Goal: Task Accomplishment & Management: Use online tool/utility

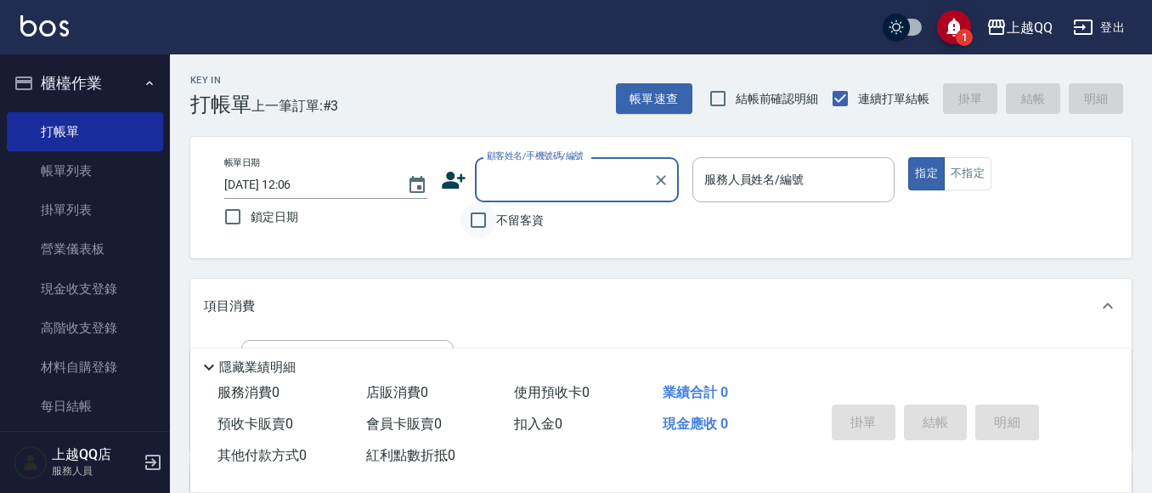
scroll to position [85, 0]
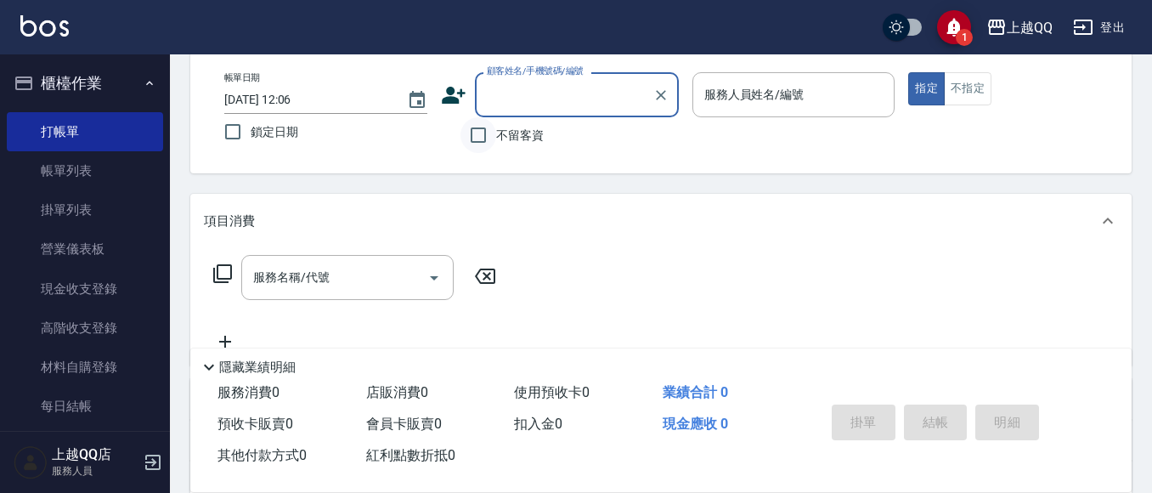
click at [477, 136] on input "不留客資" at bounding box center [478, 135] width 36 height 36
checkbox input "true"
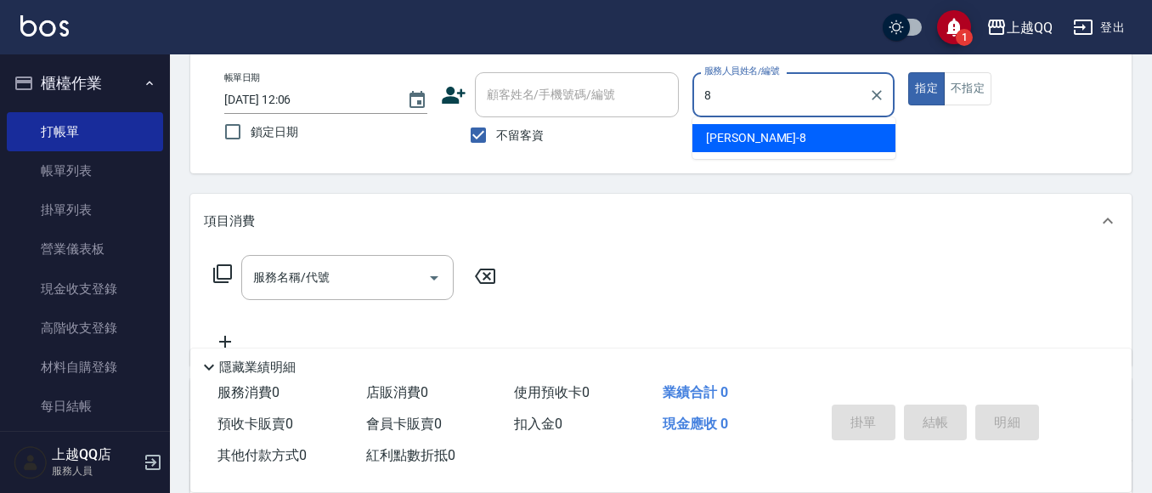
type input "[PERSON_NAME]-8"
type button "true"
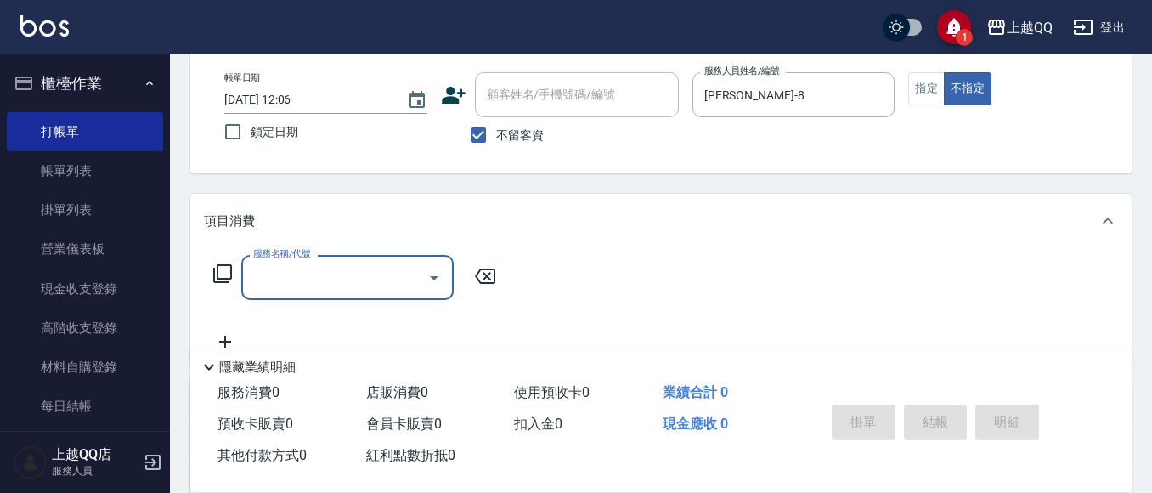
click at [224, 273] on icon at bounding box center [222, 273] width 20 height 20
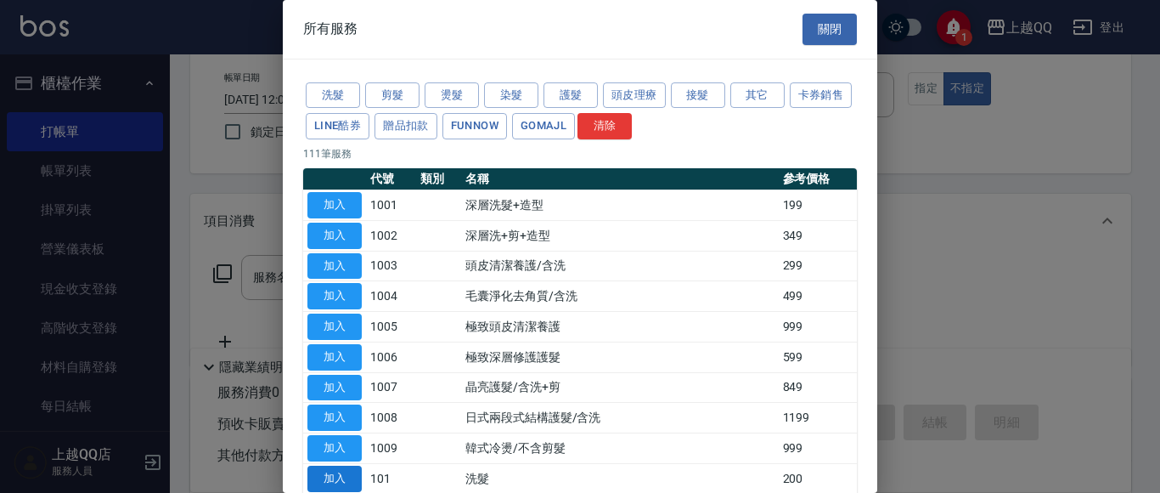
click at [342, 478] on button "加入" at bounding box center [335, 479] width 54 height 26
type input "洗髮(101)"
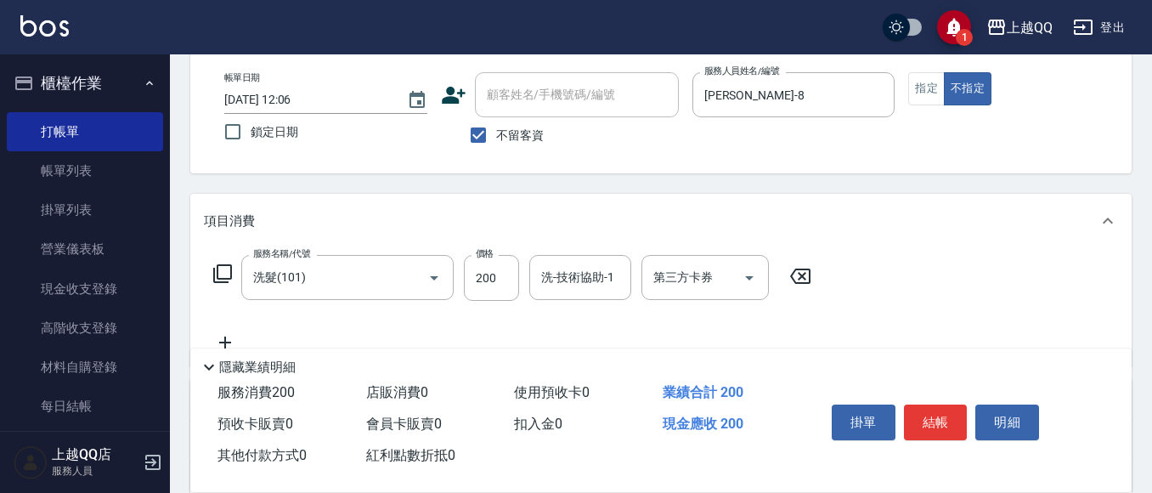
click at [223, 274] on icon at bounding box center [222, 273] width 20 height 20
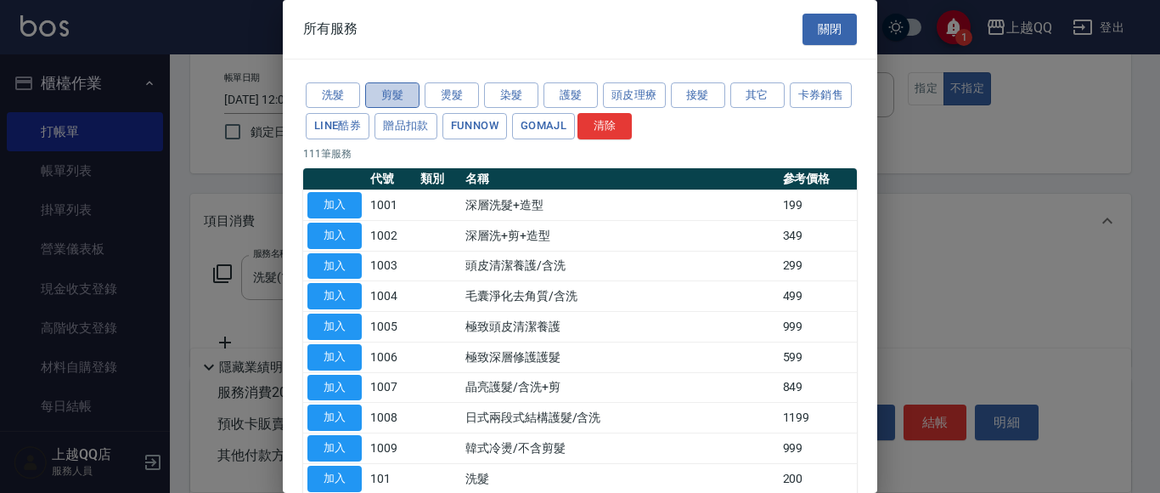
click at [392, 95] on button "剪髮" at bounding box center [392, 95] width 54 height 26
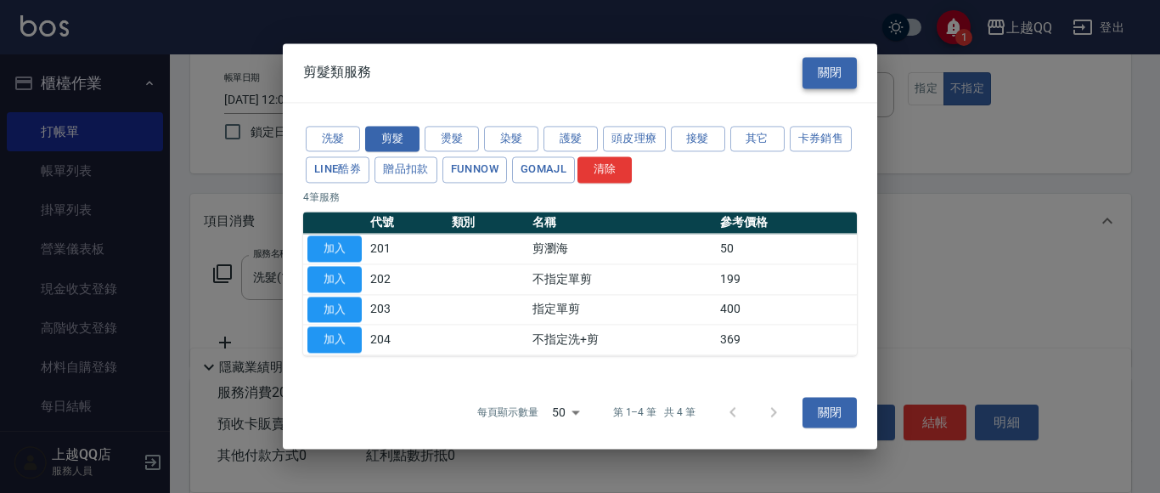
click at [832, 78] on button "關閉" at bounding box center [830, 72] width 54 height 31
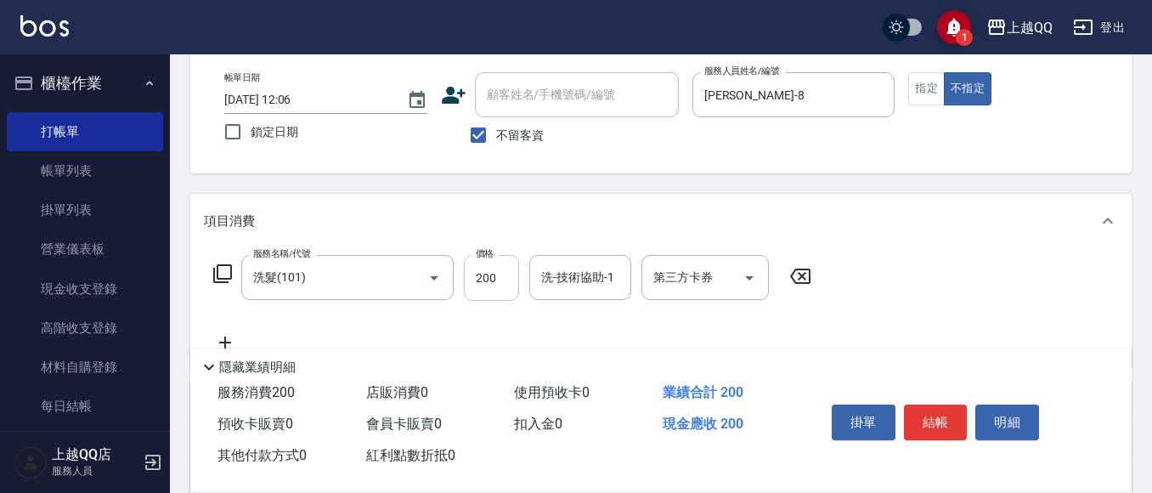
click at [493, 279] on input "200" at bounding box center [491, 278] width 55 height 46
type input "250"
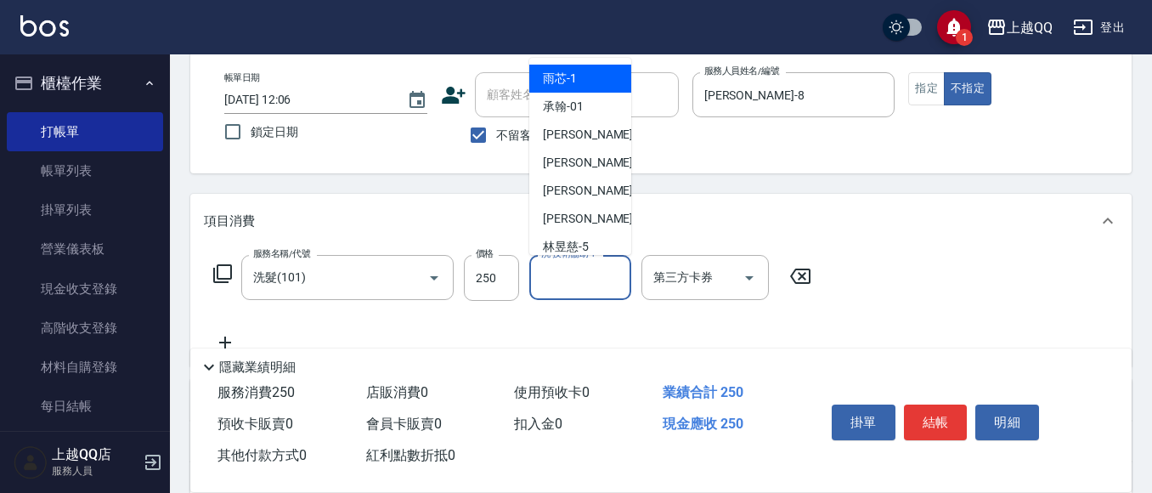
click at [568, 279] on input "洗-技術協助-1" at bounding box center [580, 277] width 87 height 30
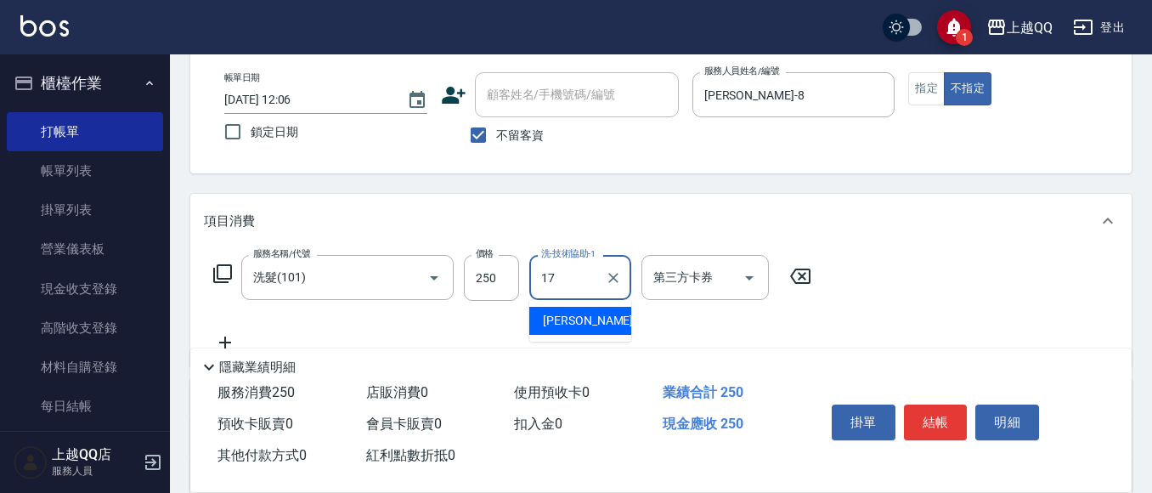
click at [601, 329] on div "心佑 -17" at bounding box center [580, 321] width 102 height 28
type input "心佑-17"
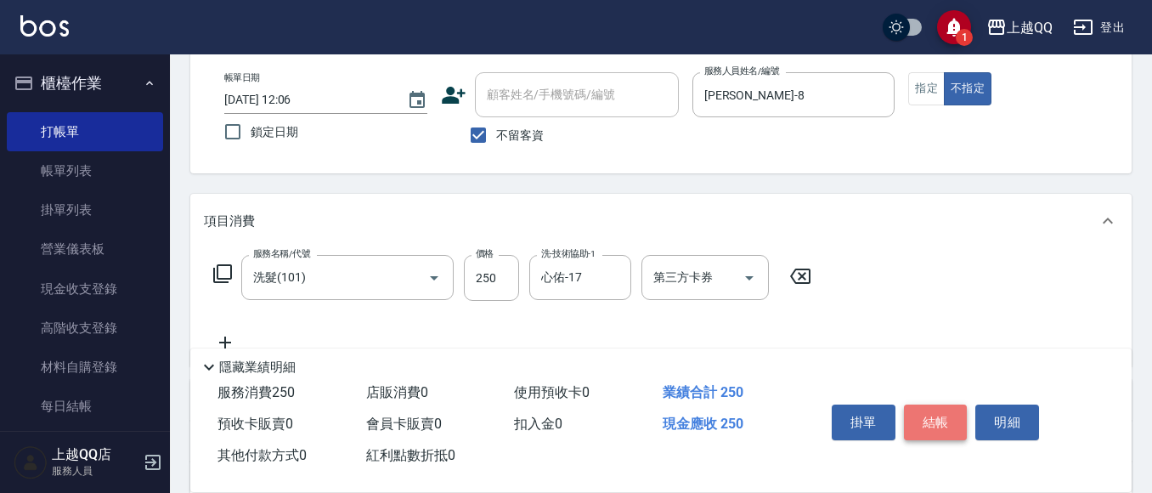
click at [946, 417] on button "結帳" at bounding box center [936, 422] width 64 height 36
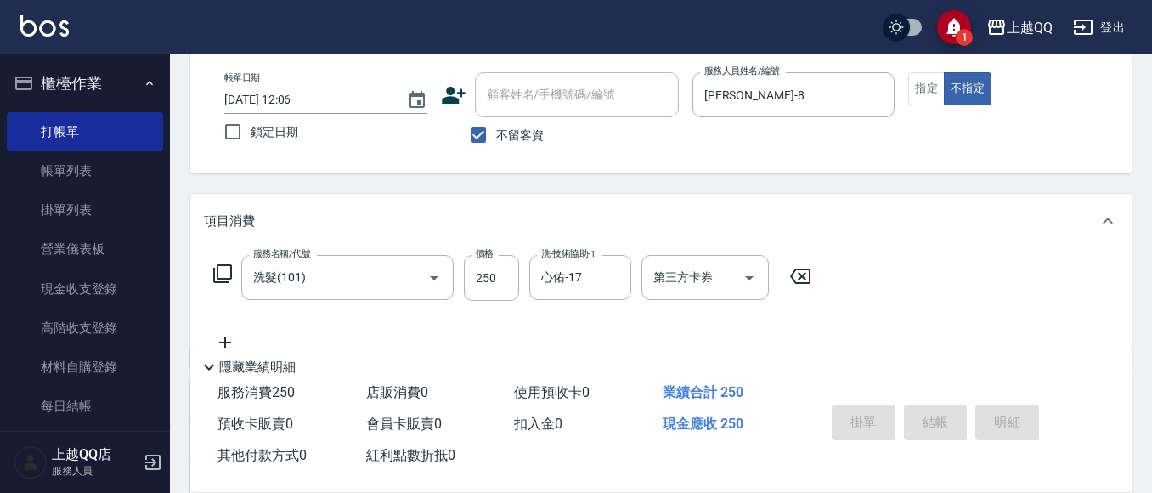
type input "[DATE] 13:09"
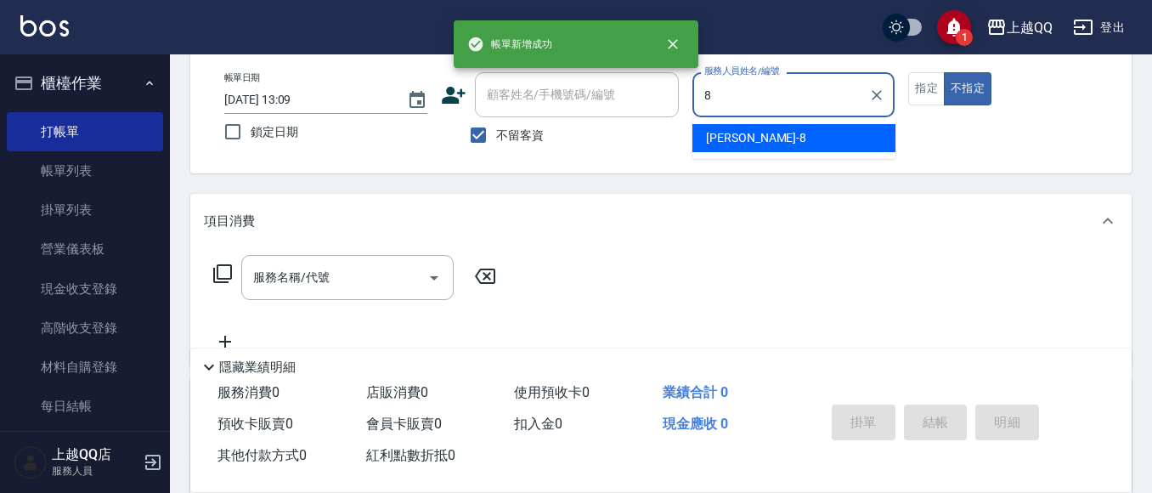
type input "[PERSON_NAME]-8"
type button "false"
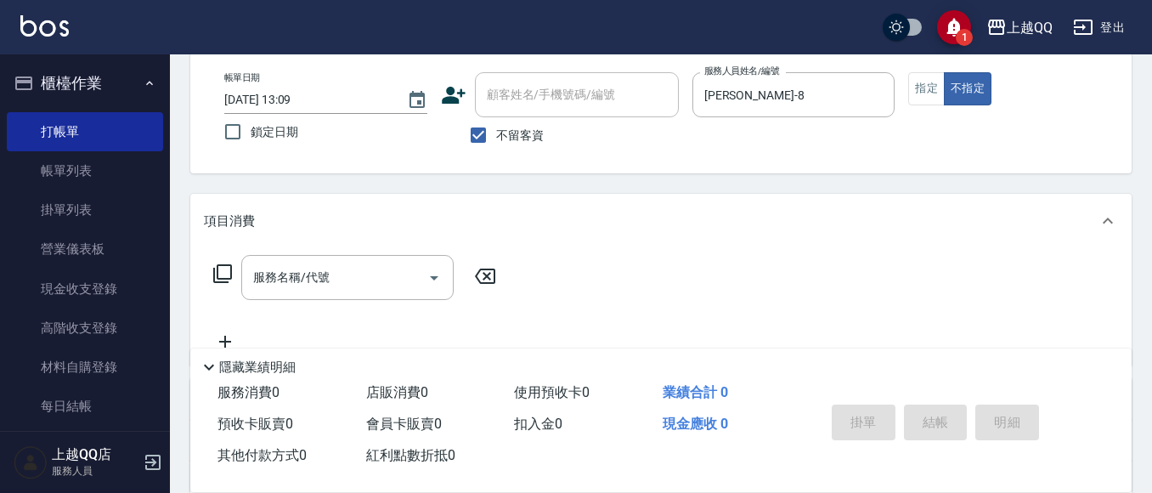
click at [221, 271] on icon at bounding box center [222, 273] width 20 height 20
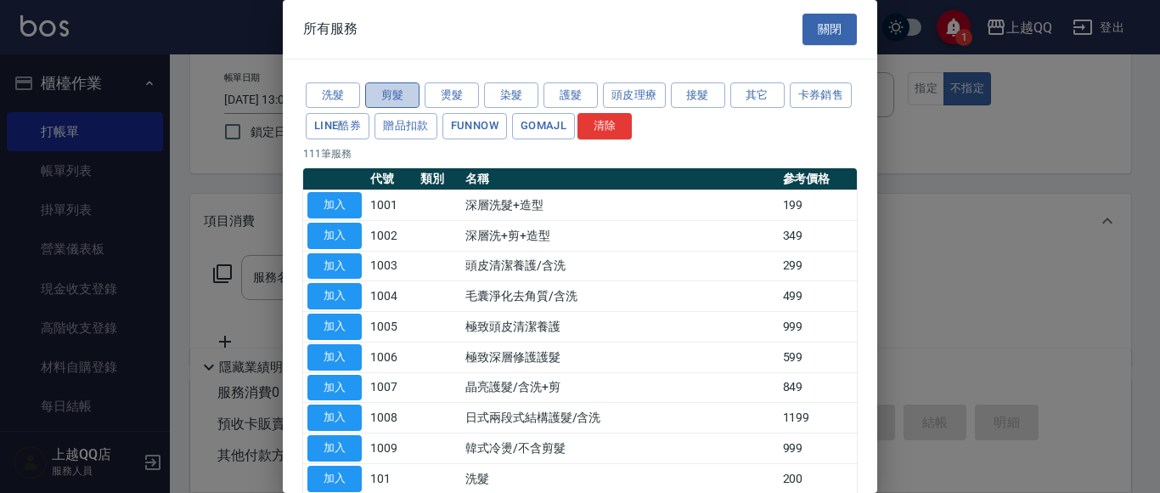
click at [381, 96] on button "剪髮" at bounding box center [392, 95] width 54 height 26
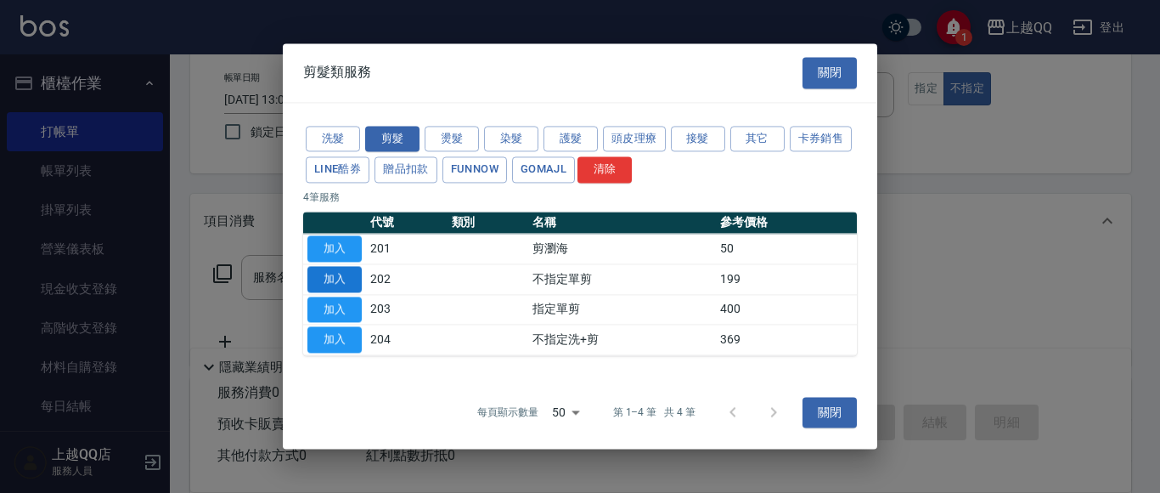
click at [334, 276] on button "加入" at bounding box center [335, 279] width 54 height 26
type input "不指定單剪(202)"
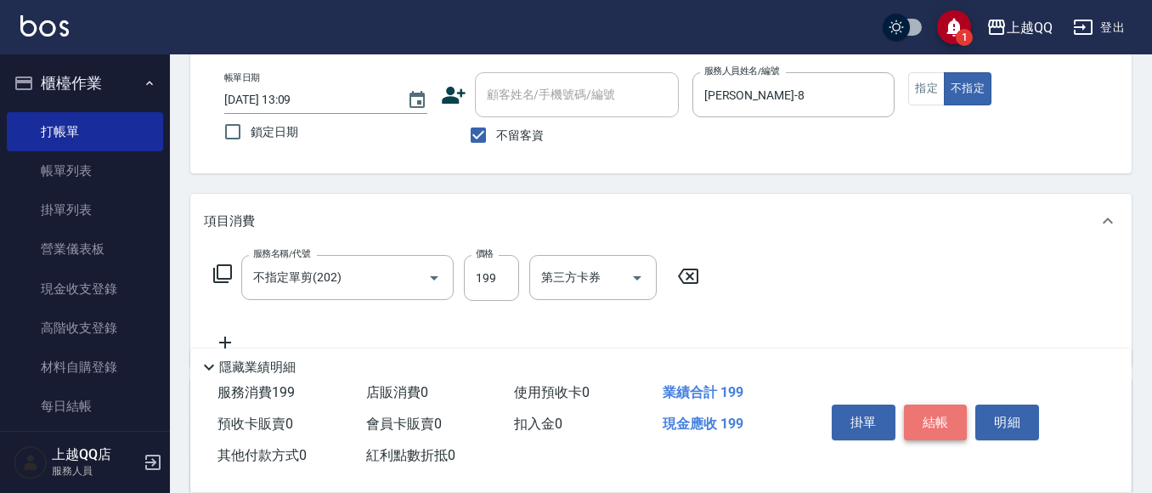
click at [925, 415] on button "結帳" at bounding box center [936, 422] width 64 height 36
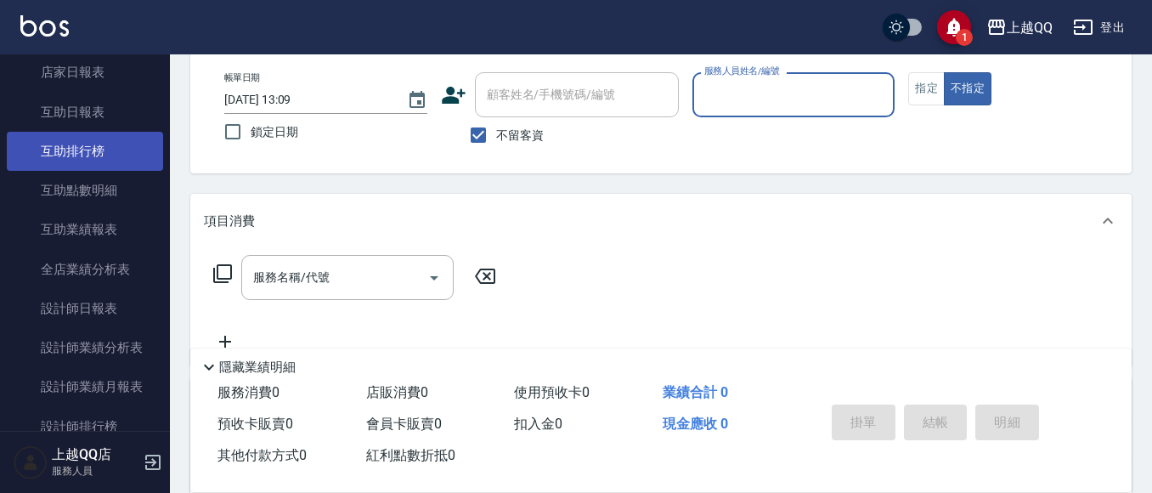
scroll to position [595, 0]
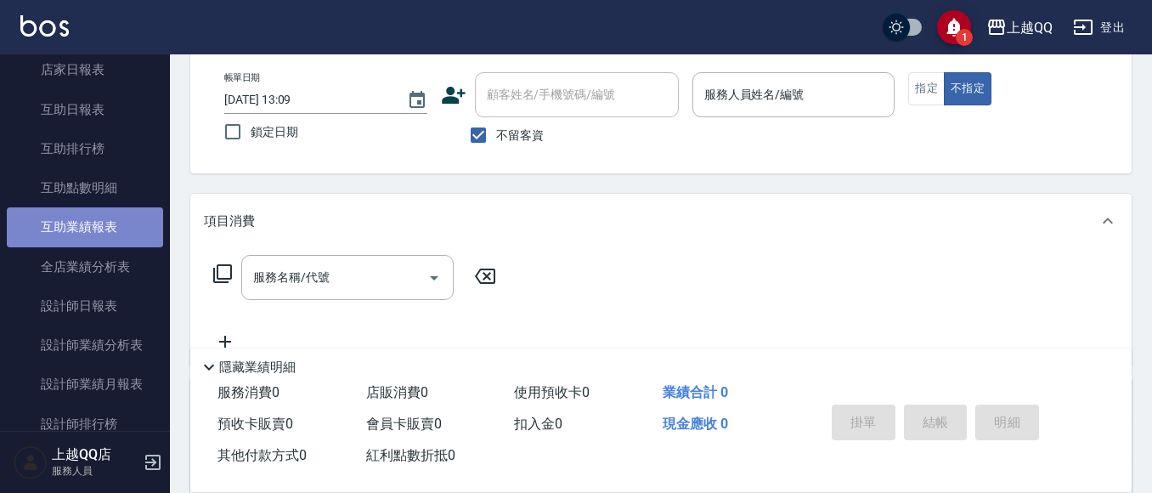
click at [109, 231] on link "互助業績報表" at bounding box center [85, 226] width 156 height 39
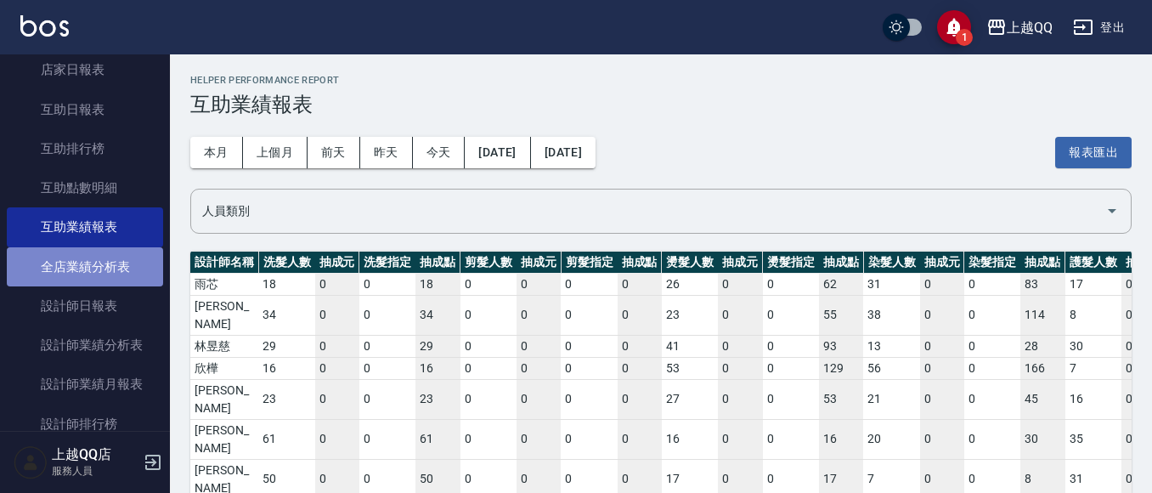
click at [104, 254] on link "全店業績分析表" at bounding box center [85, 266] width 156 height 39
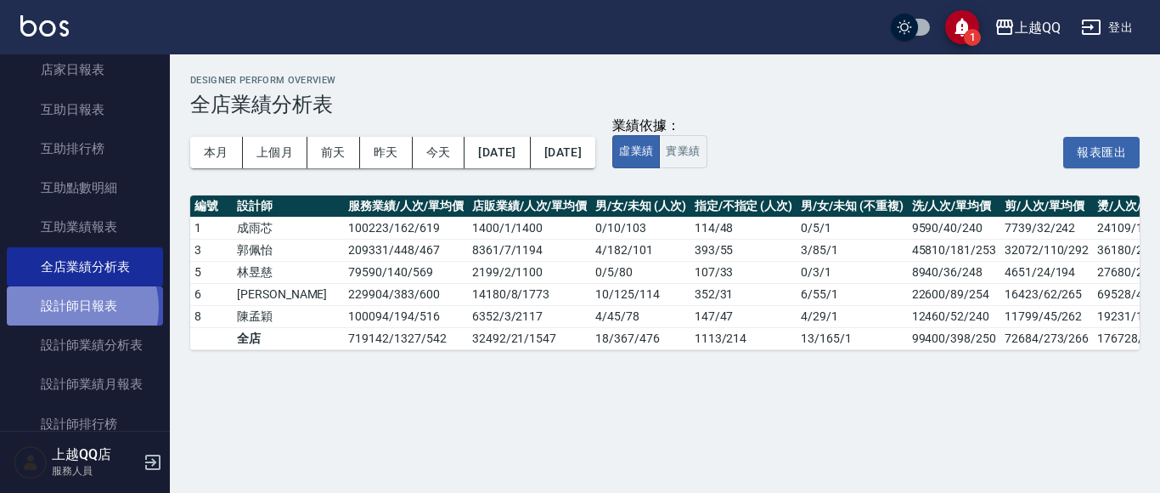
click at [69, 308] on link "設計師日報表" at bounding box center [85, 305] width 156 height 39
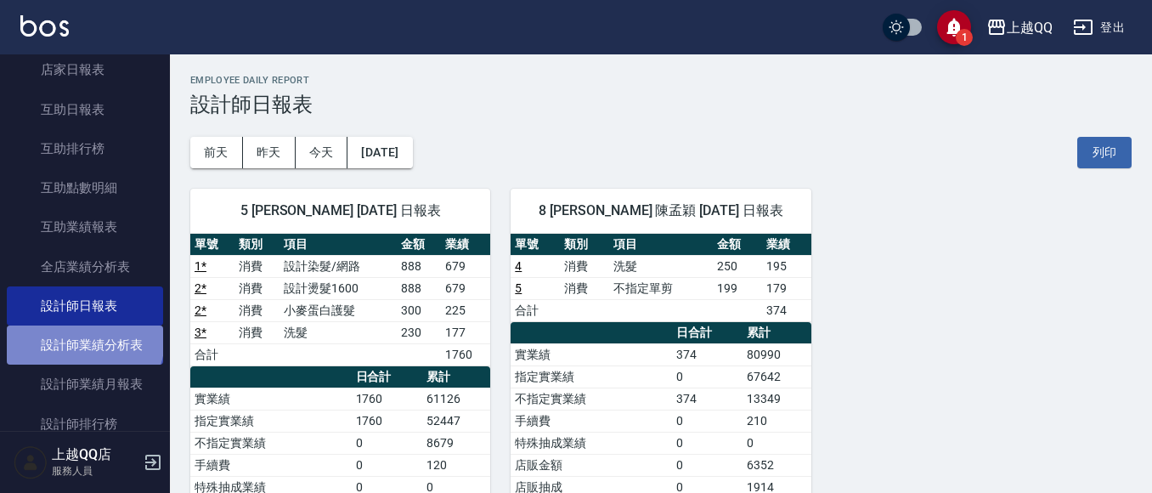
click at [83, 339] on link "設計師業績分析表" at bounding box center [85, 344] width 156 height 39
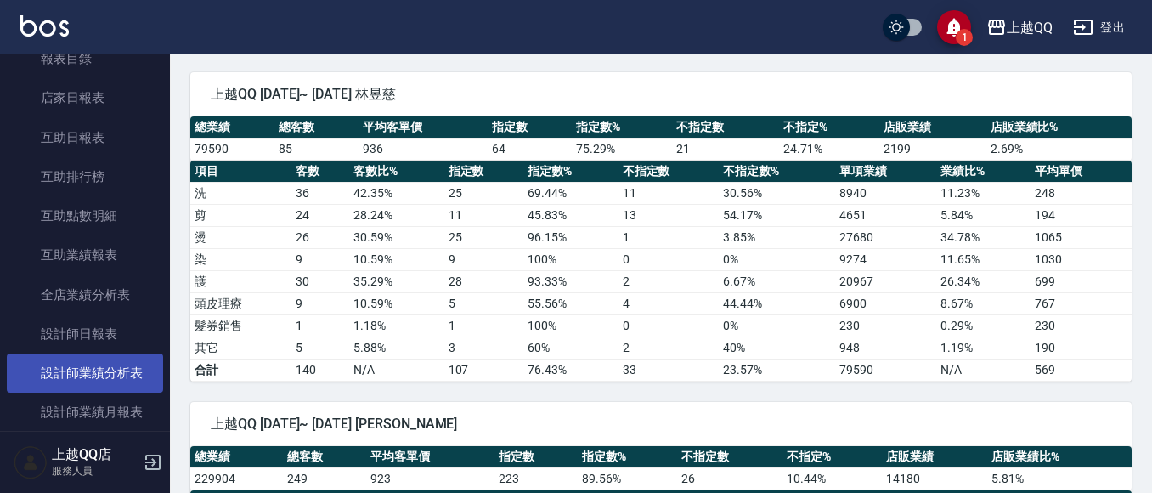
scroll to position [595, 0]
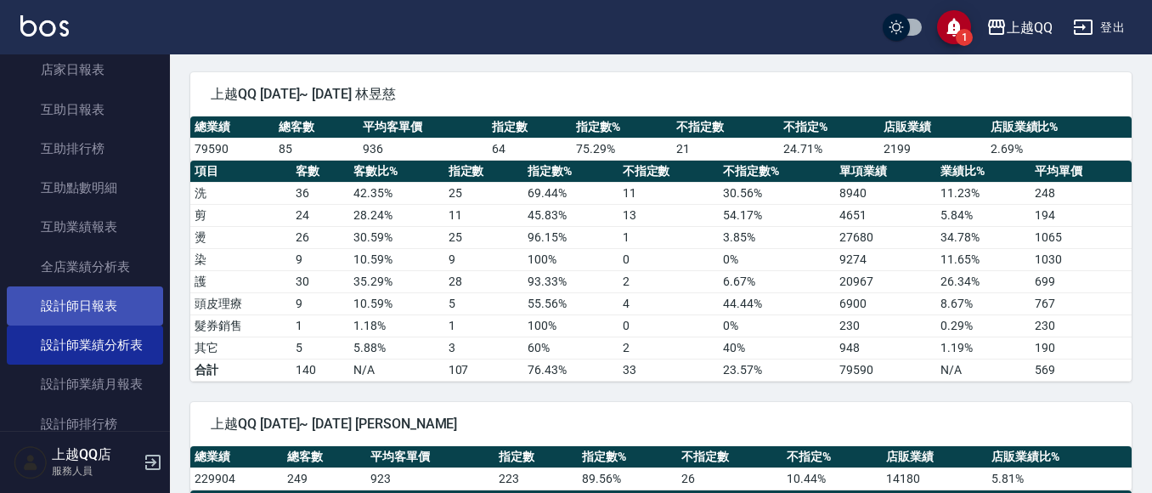
click at [121, 316] on link "設計師日報表" at bounding box center [85, 305] width 156 height 39
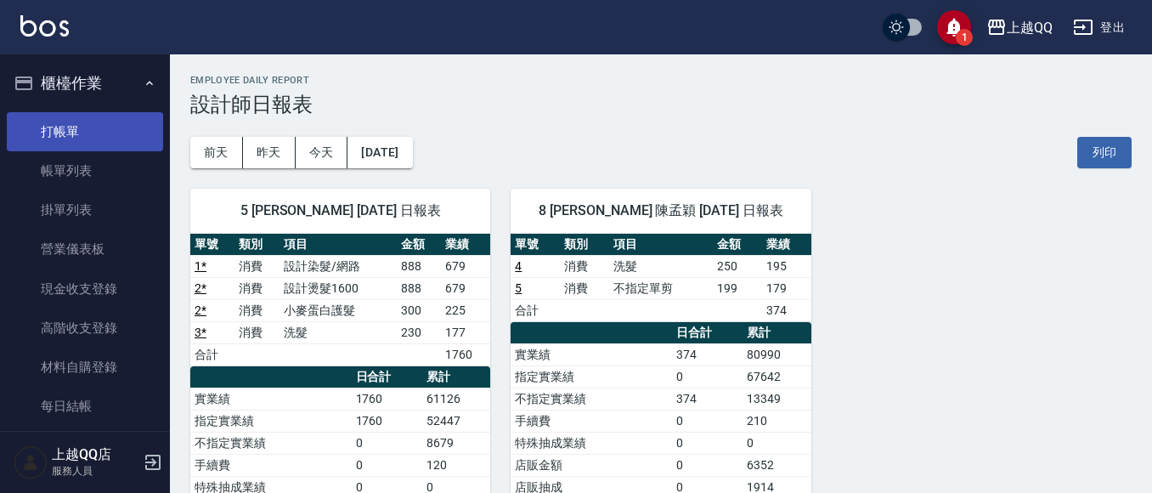
click at [67, 135] on link "打帳單" at bounding box center [85, 131] width 156 height 39
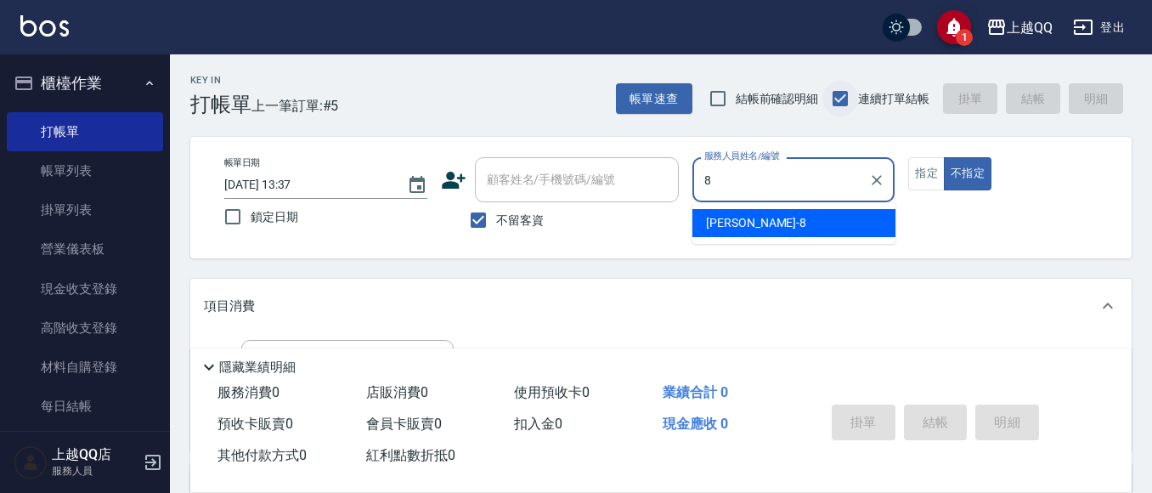
type input "[PERSON_NAME]-8"
type button "false"
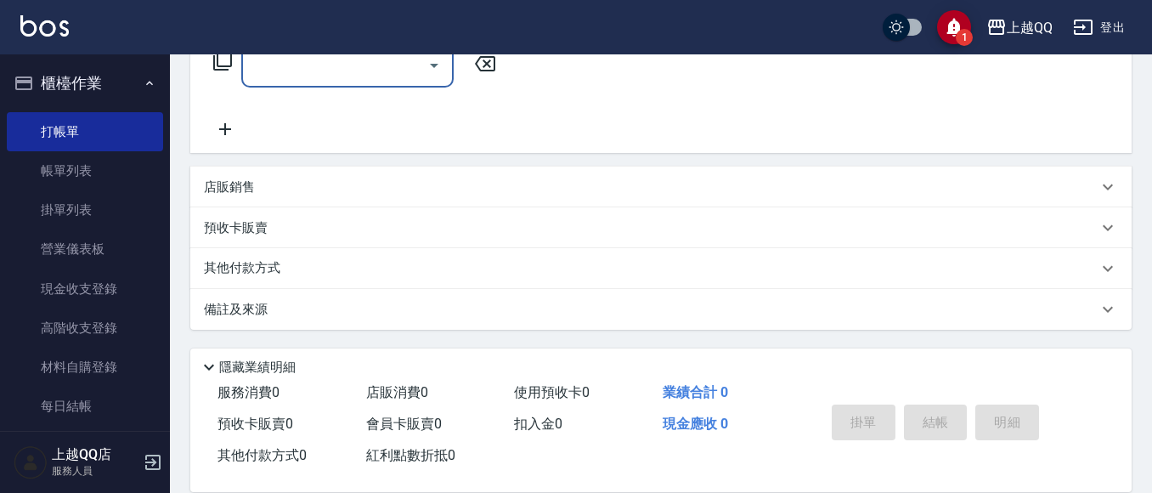
scroll to position [162, 0]
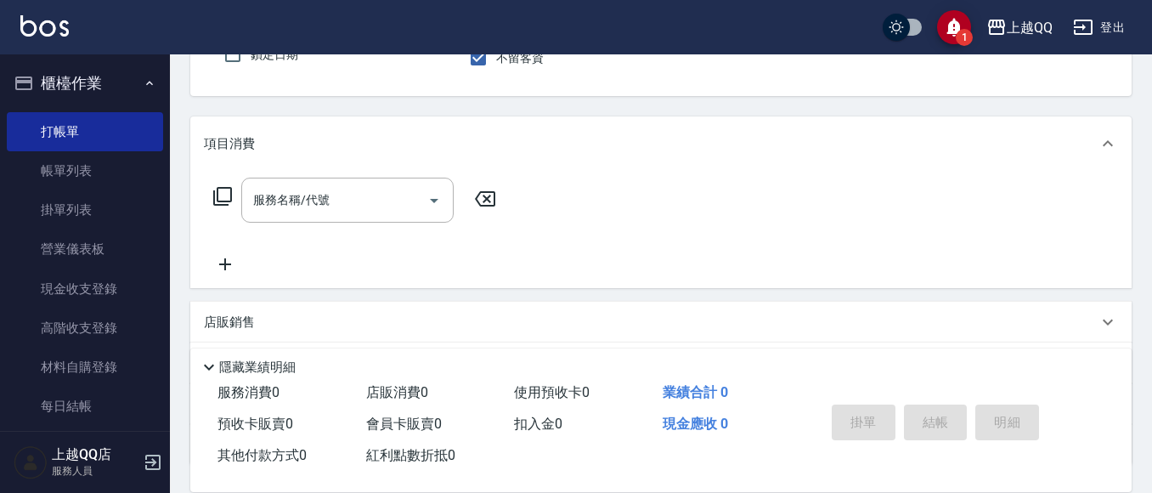
click at [215, 195] on icon at bounding box center [222, 196] width 19 height 19
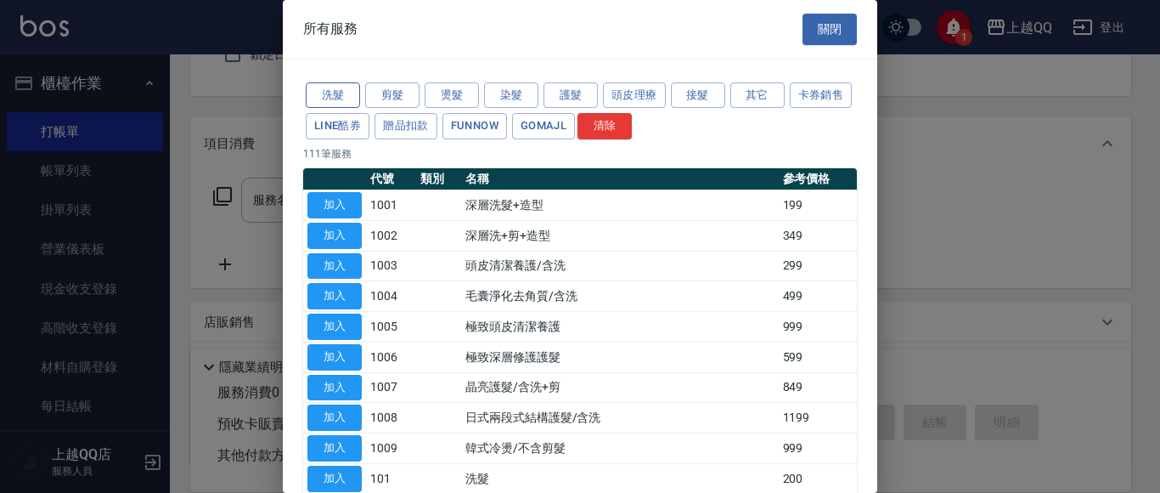
click at [347, 86] on button "洗髮" at bounding box center [333, 95] width 54 height 26
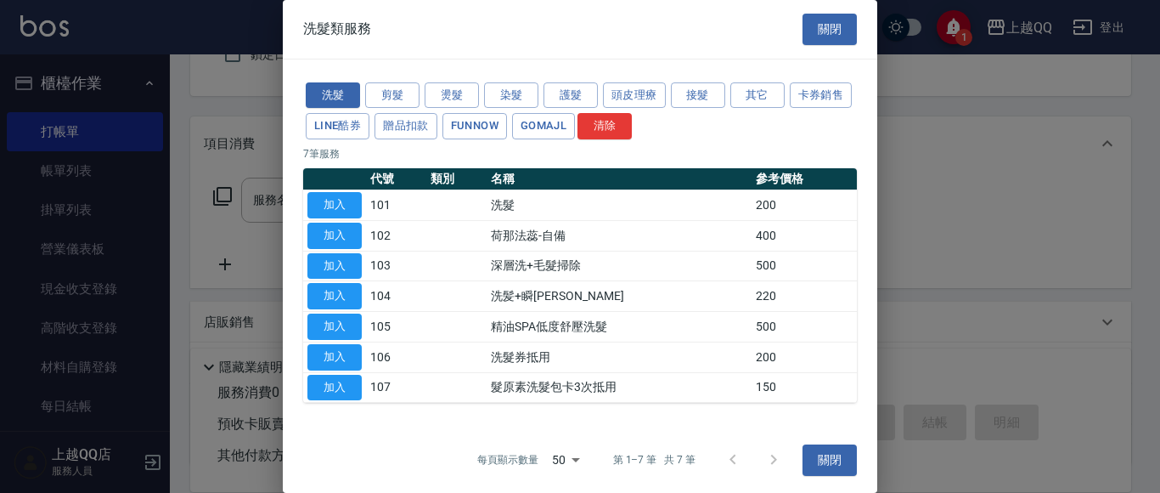
drag, startPoint x: 330, startPoint y: 195, endPoint x: 308, endPoint y: 208, distance: 25.9
click at [330, 194] on button "加入" at bounding box center [335, 205] width 54 height 26
type input "洗髮(101)"
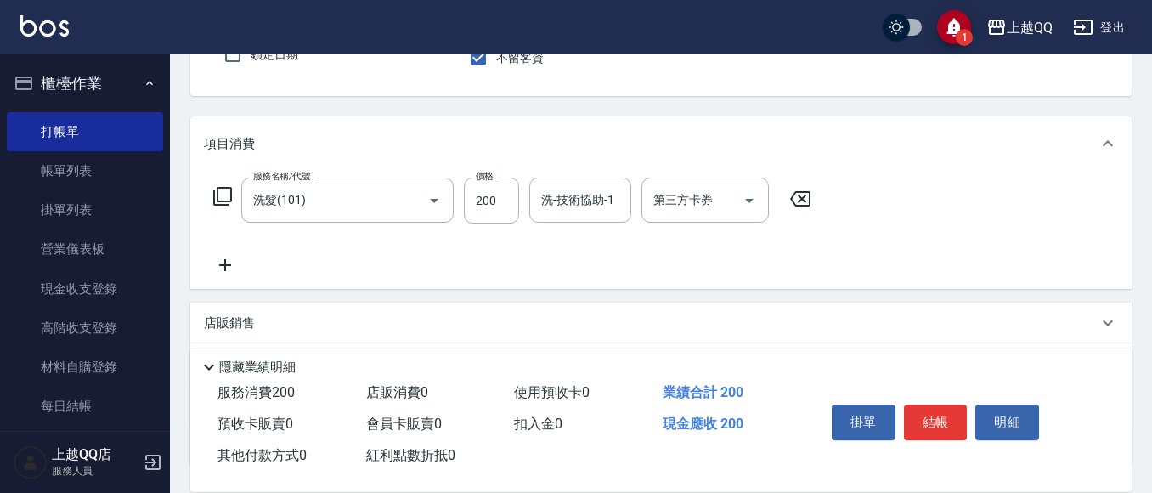
click at [223, 193] on icon at bounding box center [222, 196] width 20 height 20
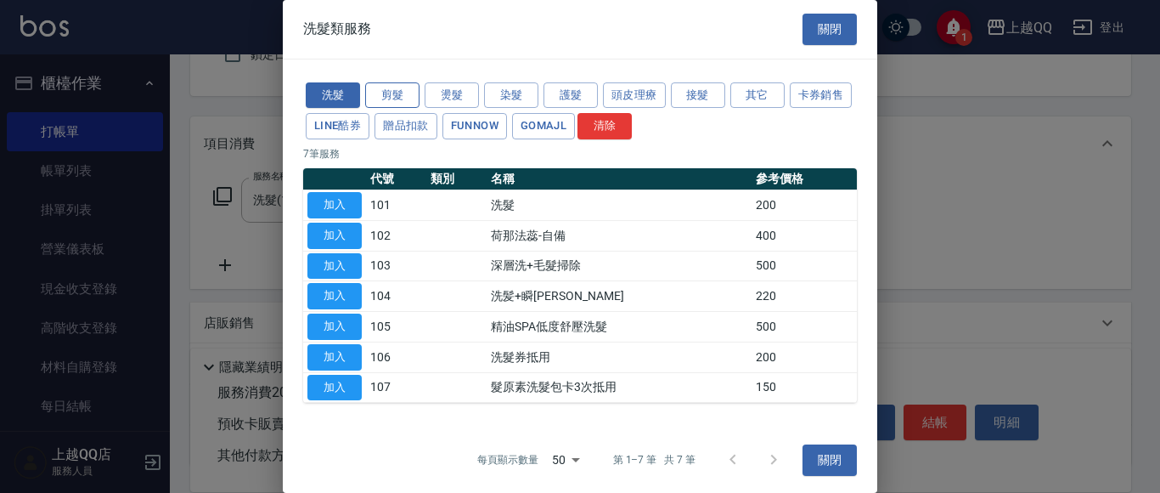
click at [397, 86] on button "剪髮" at bounding box center [392, 95] width 54 height 26
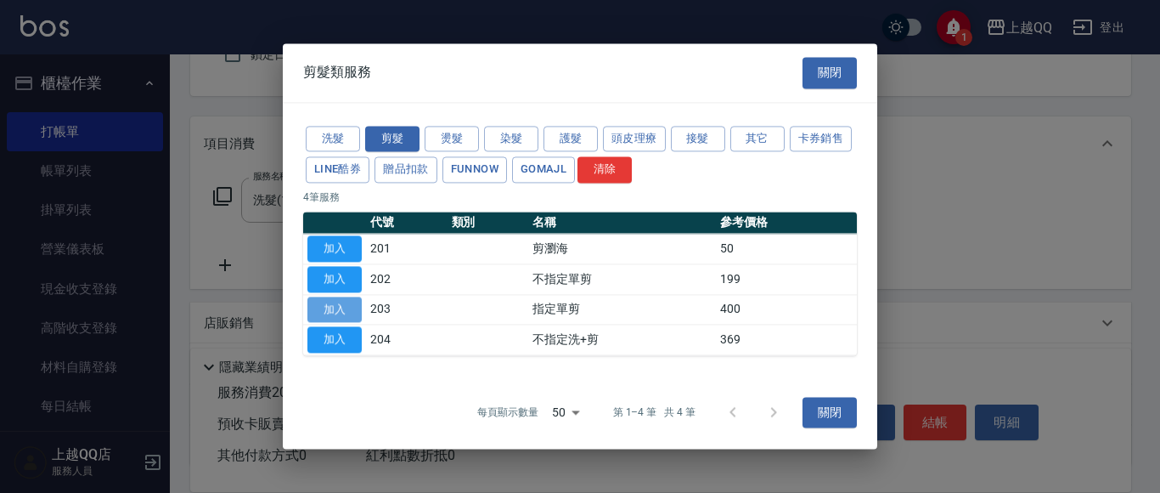
click at [325, 302] on button "加入" at bounding box center [335, 309] width 54 height 26
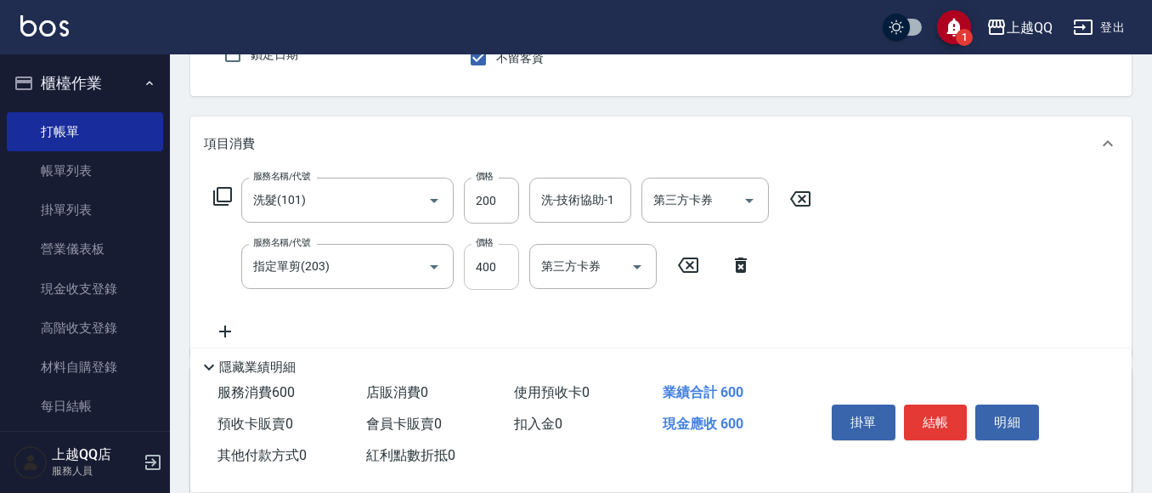
click at [507, 268] on input "400" at bounding box center [491, 267] width 55 height 46
type input "350"
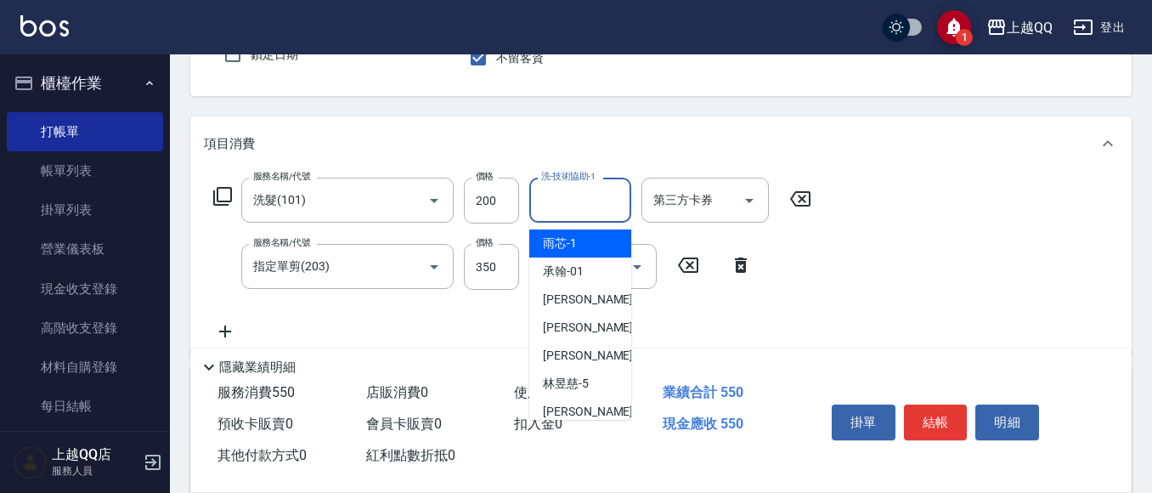
click at [581, 191] on div "洗-技術協助-1 洗-技術協助-1" at bounding box center [580, 200] width 102 height 45
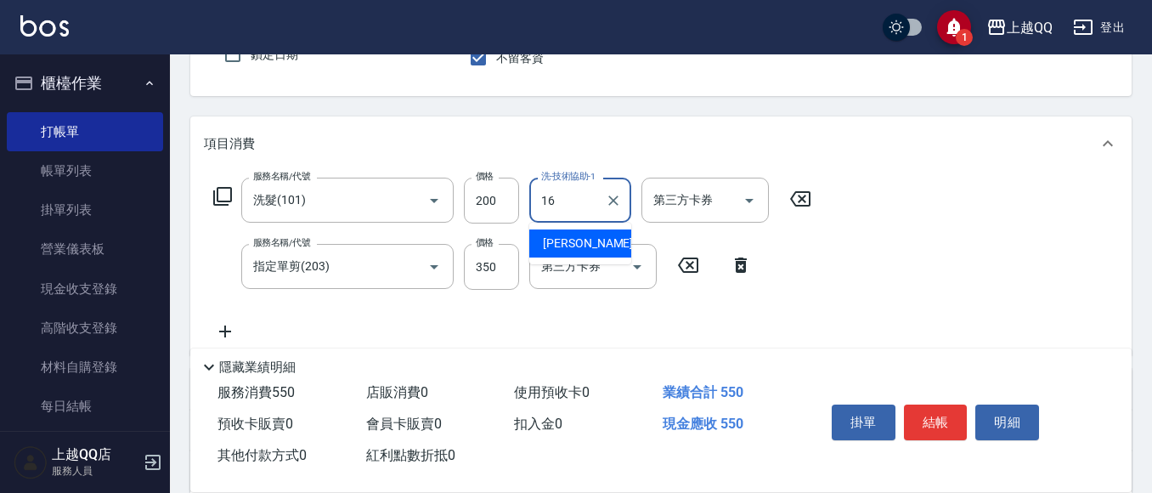
click at [598, 243] on div "[PERSON_NAME] -16" at bounding box center [580, 243] width 102 height 28
type input "[PERSON_NAME]-16"
click at [940, 420] on button "結帳" at bounding box center [936, 422] width 64 height 36
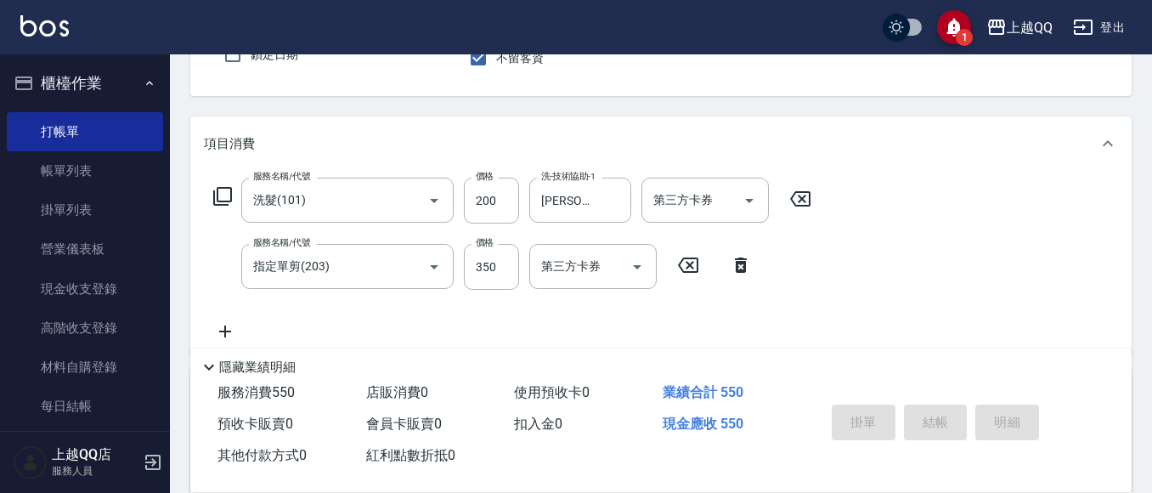
type input "[DATE] 14:03"
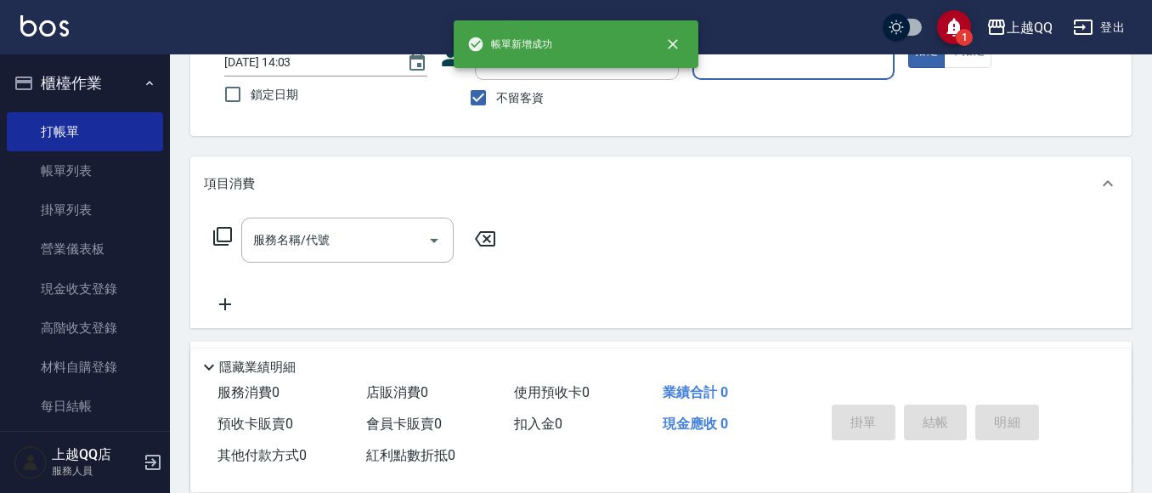
scroll to position [123, 0]
click at [75, 172] on link "帳單列表" at bounding box center [85, 170] width 156 height 39
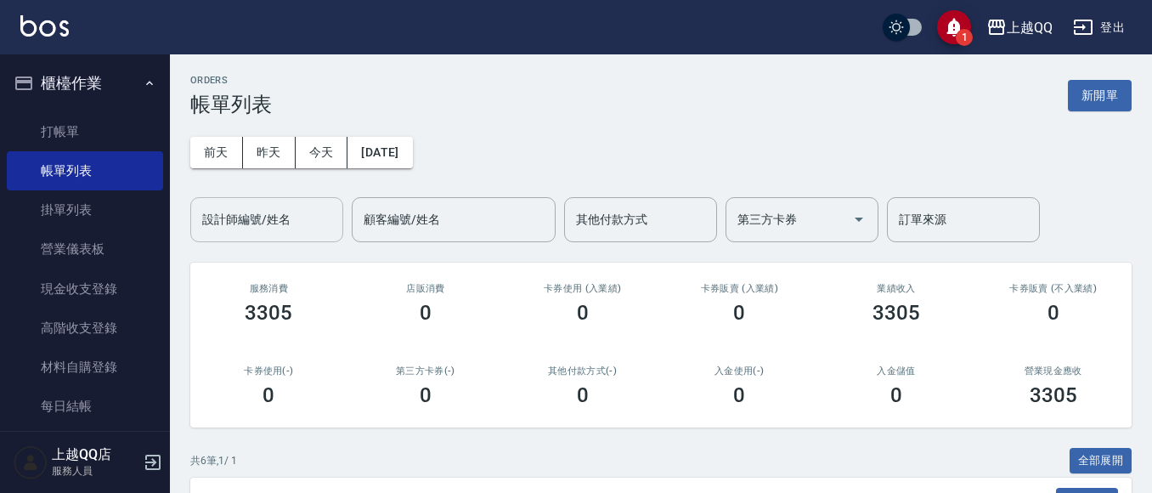
click at [238, 227] on input "設計師編號/姓名" at bounding box center [267, 220] width 138 height 30
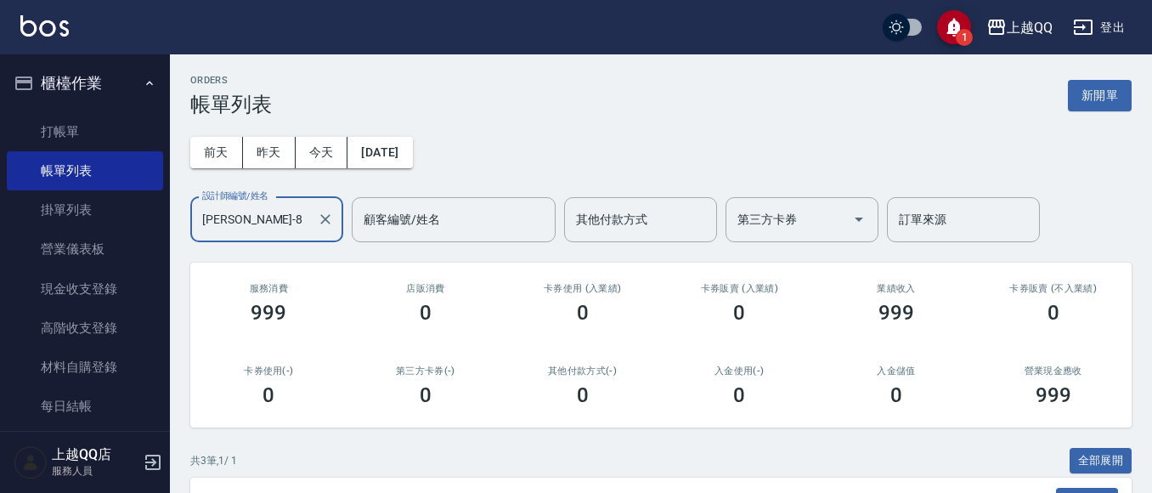
scroll to position [275, 0]
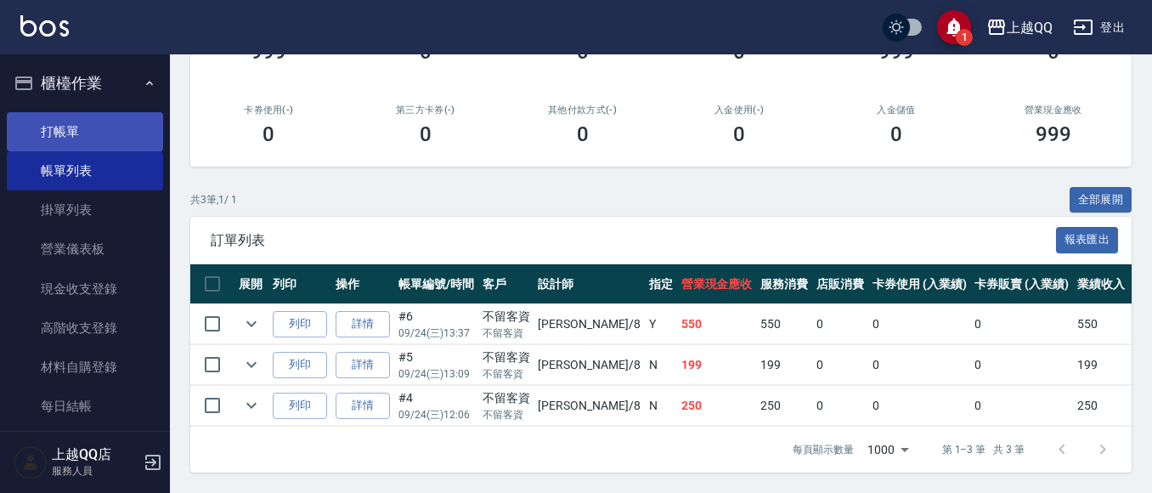
type input "[PERSON_NAME]-8"
click at [53, 131] on link "打帳單" at bounding box center [85, 131] width 156 height 39
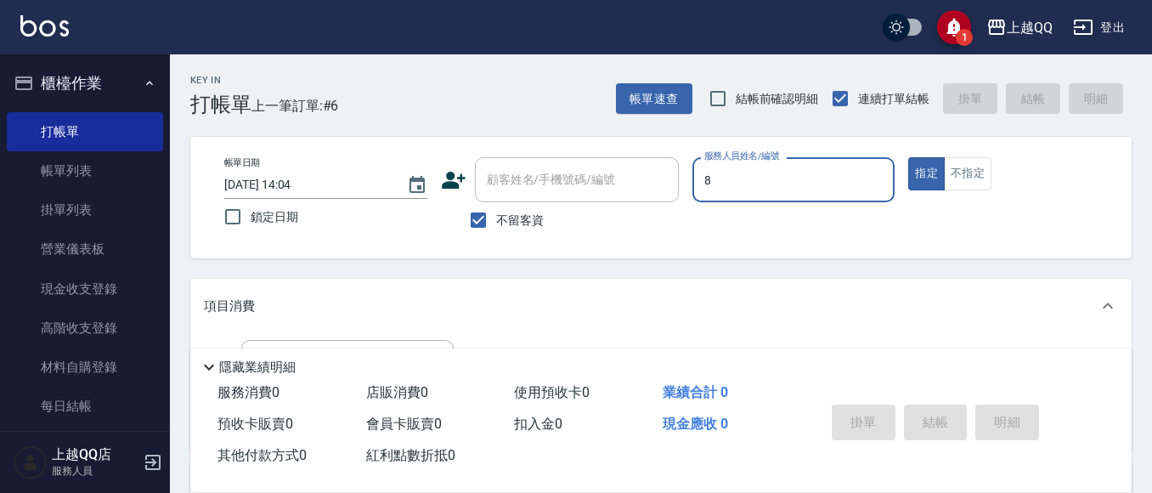
type input "8"
type button "true"
type input "[PERSON_NAME]-8"
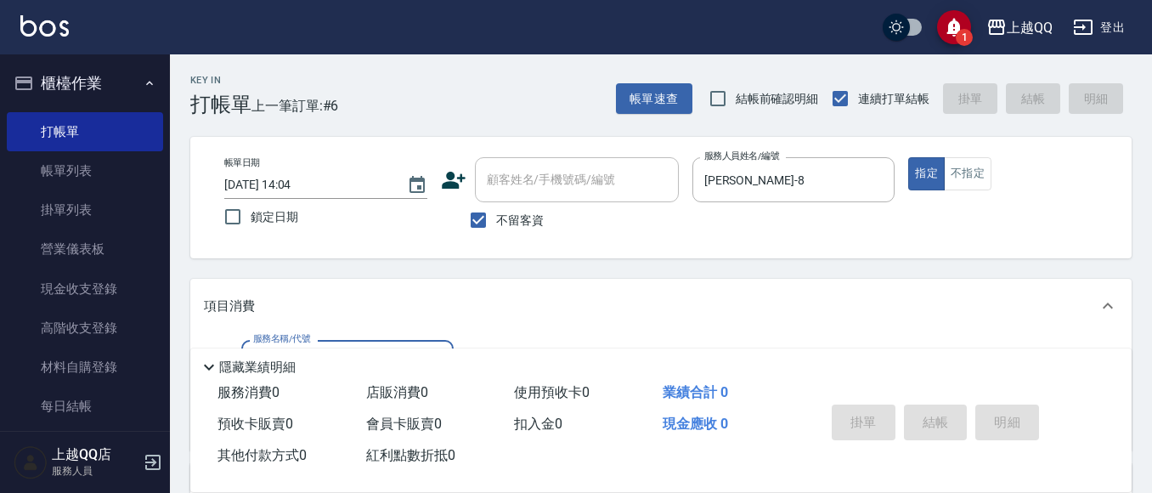
scroll to position [94, 0]
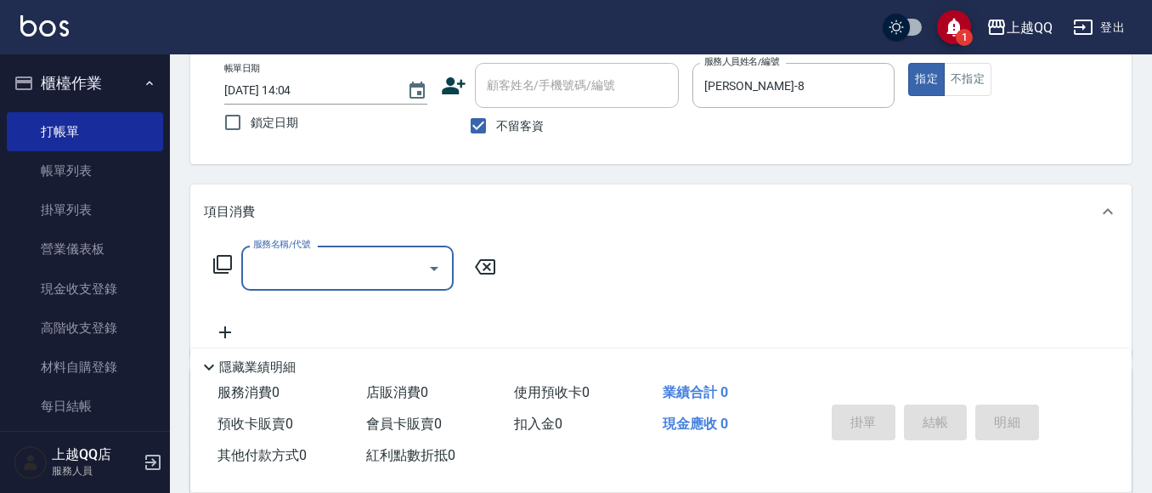
click at [223, 258] on icon at bounding box center [222, 264] width 20 height 20
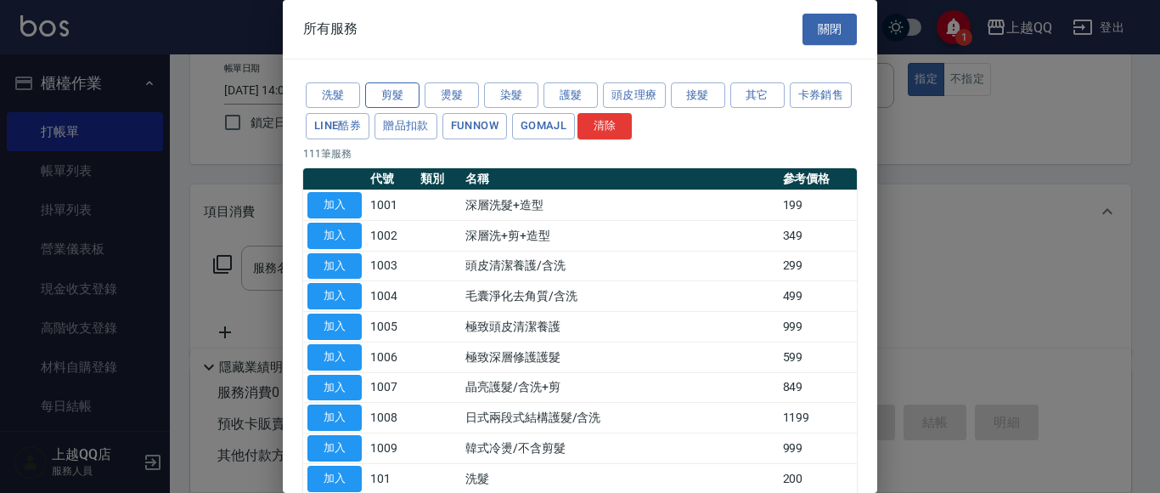
click at [387, 99] on button "剪髮" at bounding box center [392, 95] width 54 height 26
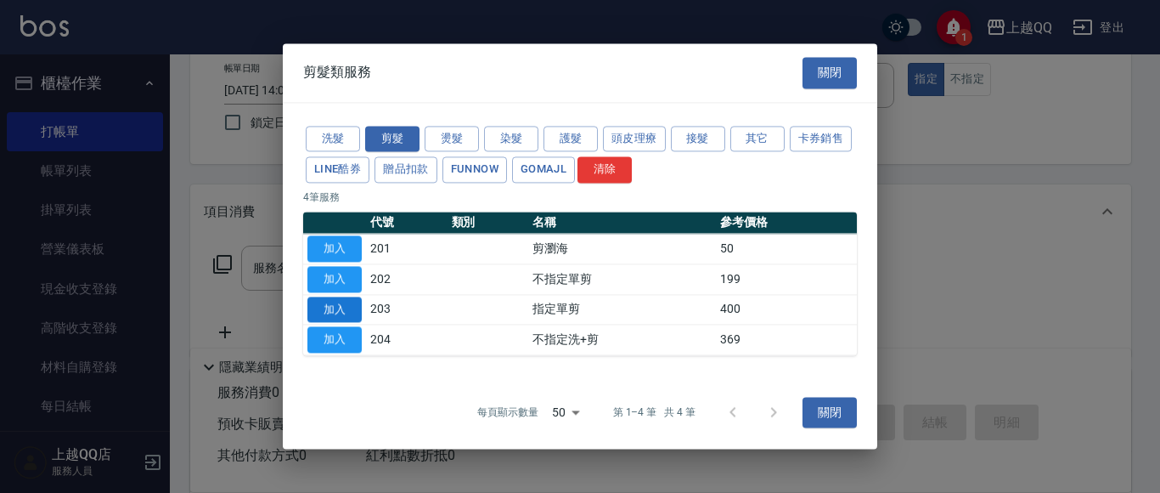
click at [332, 317] on button "加入" at bounding box center [335, 309] width 54 height 26
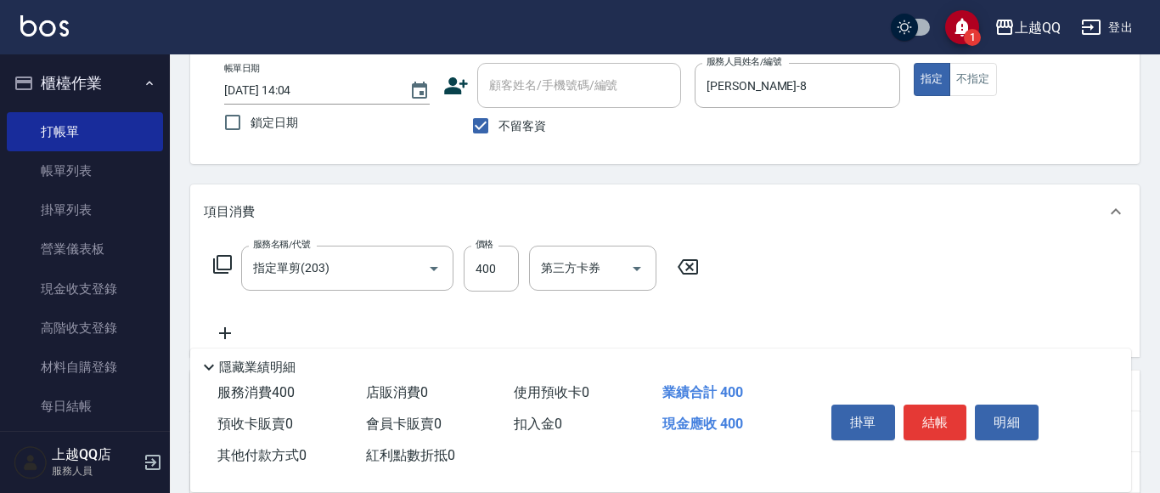
type input "指定單剪(203)"
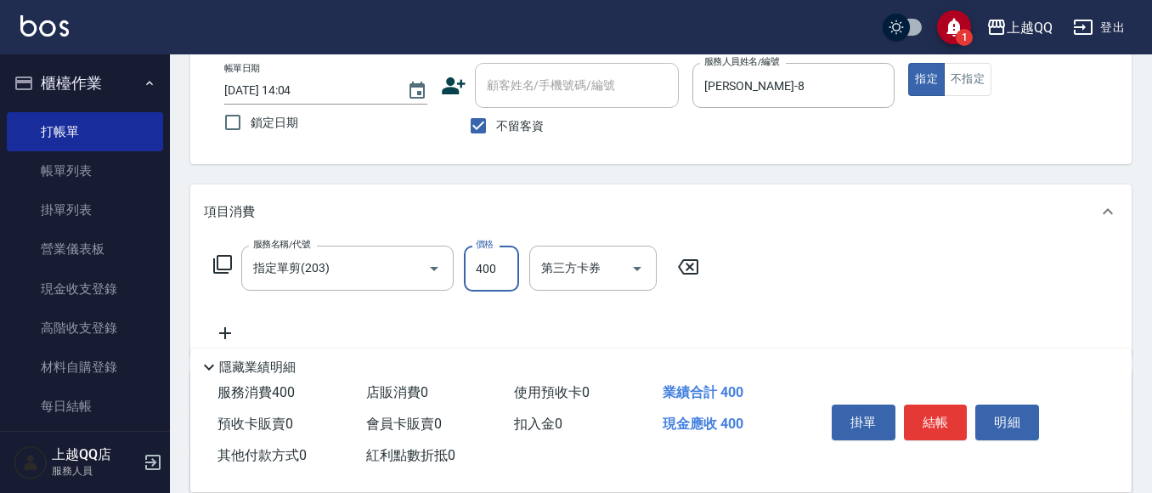
click at [502, 268] on input "400" at bounding box center [491, 268] width 55 height 46
type input "300"
click at [929, 410] on button "結帳" at bounding box center [936, 422] width 64 height 36
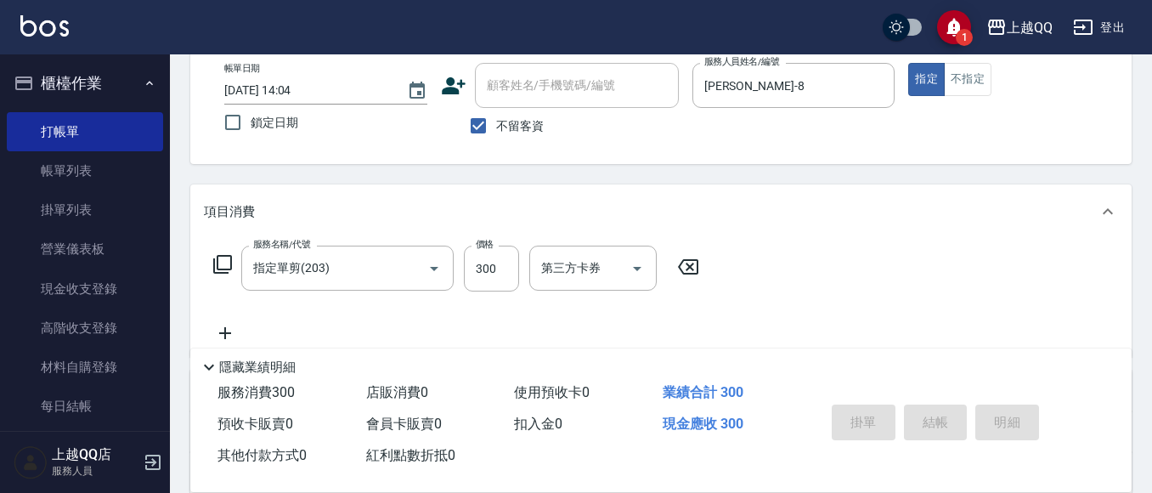
type input "[DATE] 14:32"
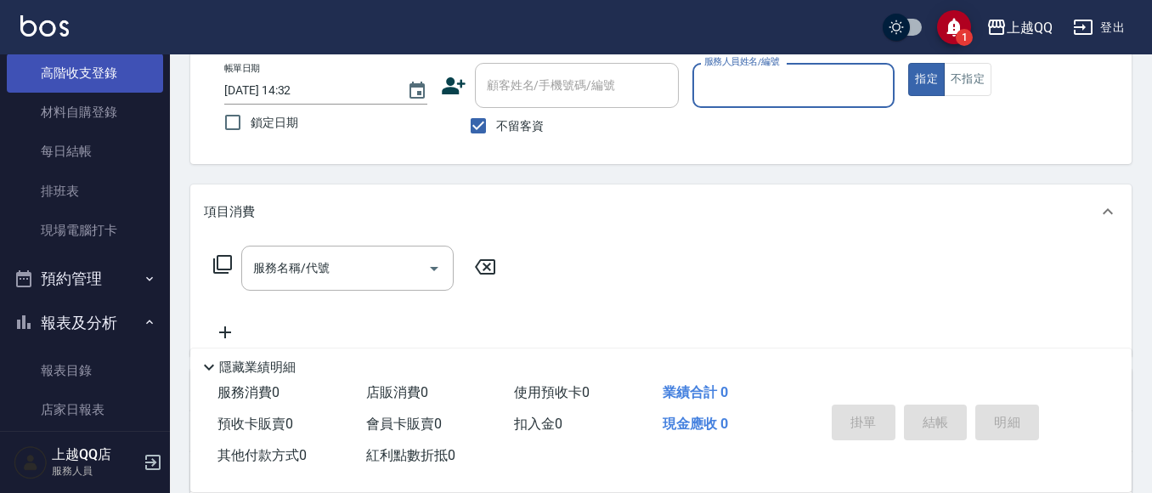
scroll to position [425, 0]
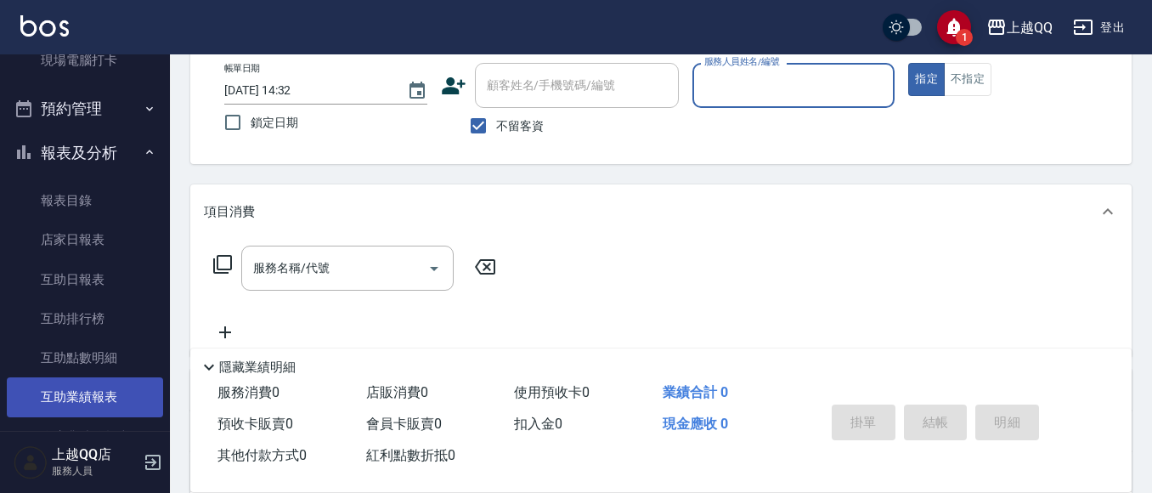
click at [136, 396] on link "互助業績報表" at bounding box center [85, 396] width 156 height 39
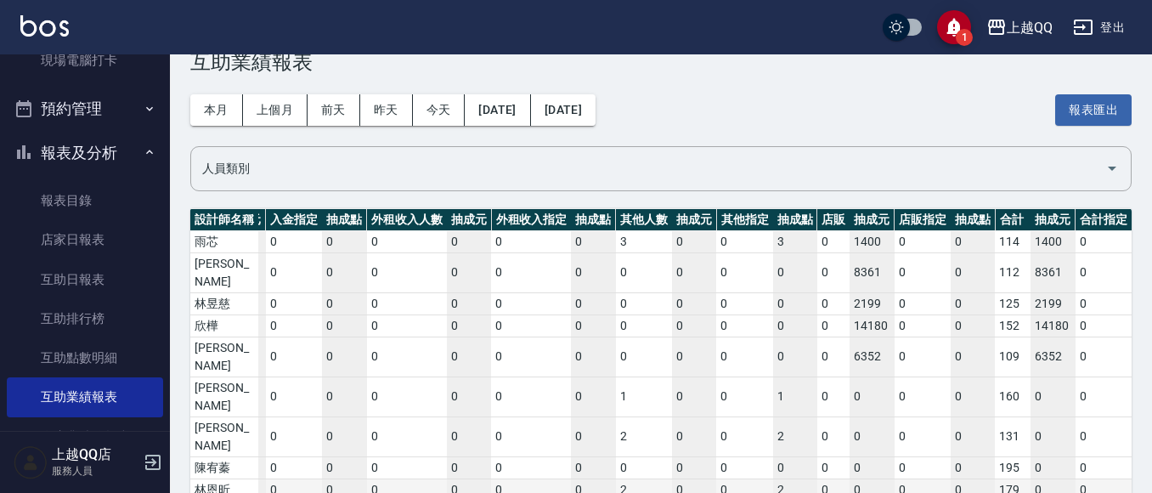
scroll to position [0, 3163]
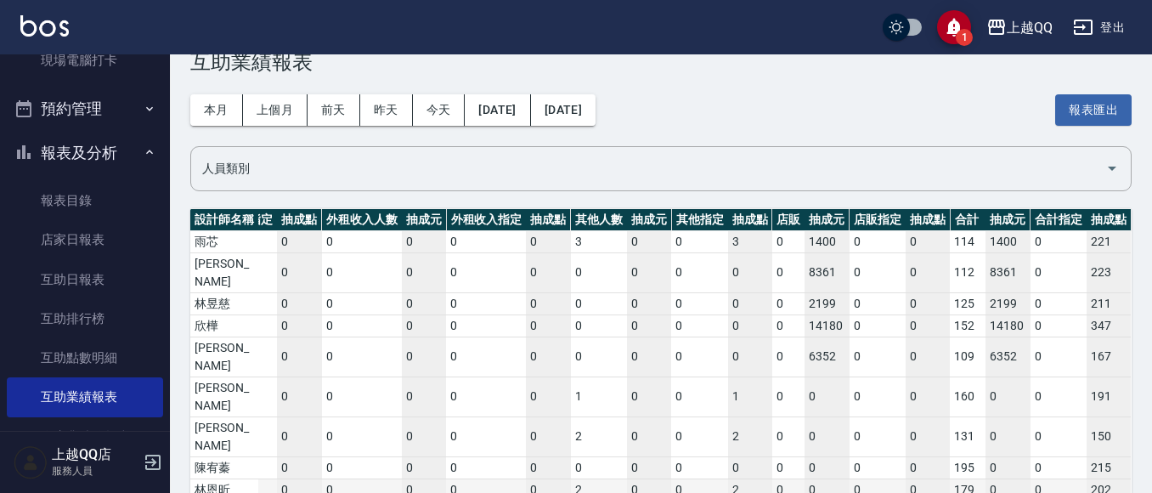
drag, startPoint x: 334, startPoint y: 445, endPoint x: 1080, endPoint y: 422, distance: 746.2
click at [1080, 422] on div "設計師名稱 洗髮人數 抽成元 洗髮指定 抽成點 剪髮人數 抽成元 剪髮指定 抽成點 燙髮人數 抽成元 燙髮指定 抽成點 染髮人數 抽成元 染髮指定 抽成點 護…" at bounding box center [660, 366] width 941 height 314
drag, startPoint x: 996, startPoint y: 450, endPoint x: 948, endPoint y: 449, distance: 48.4
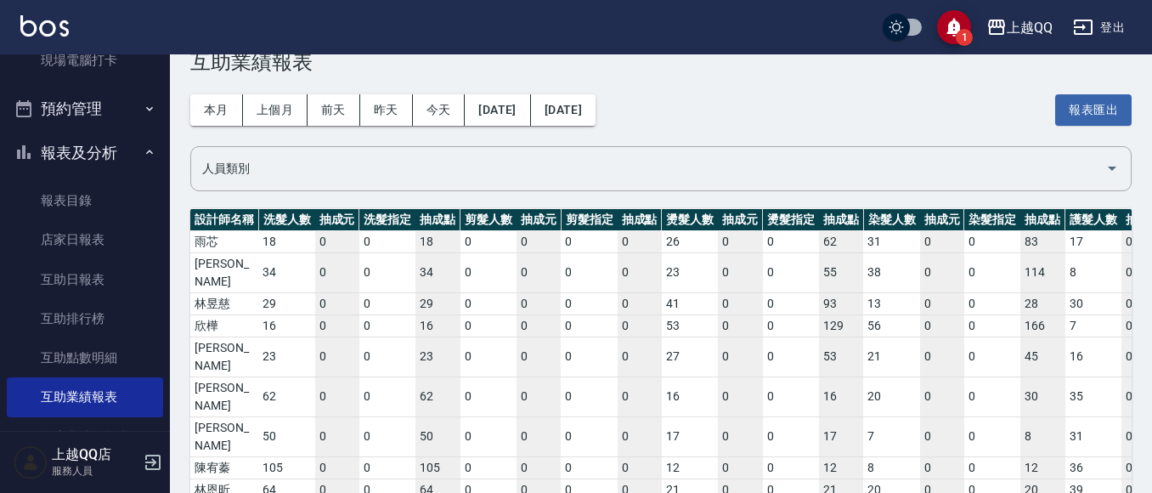
drag, startPoint x: 926, startPoint y: 441, endPoint x: 0, endPoint y: 85, distance: 992.0
click at [0, 85] on div "1 上越QQ 登出 櫃檯作業 打帳單 帳單列表 掛單列表 營業儀表板 現金收支登錄 高階收支登錄 材料自購登錄 每日結帳 排班表 現場電腦打卡 預約管理 預約…" at bounding box center [576, 261] width 1152 height 607
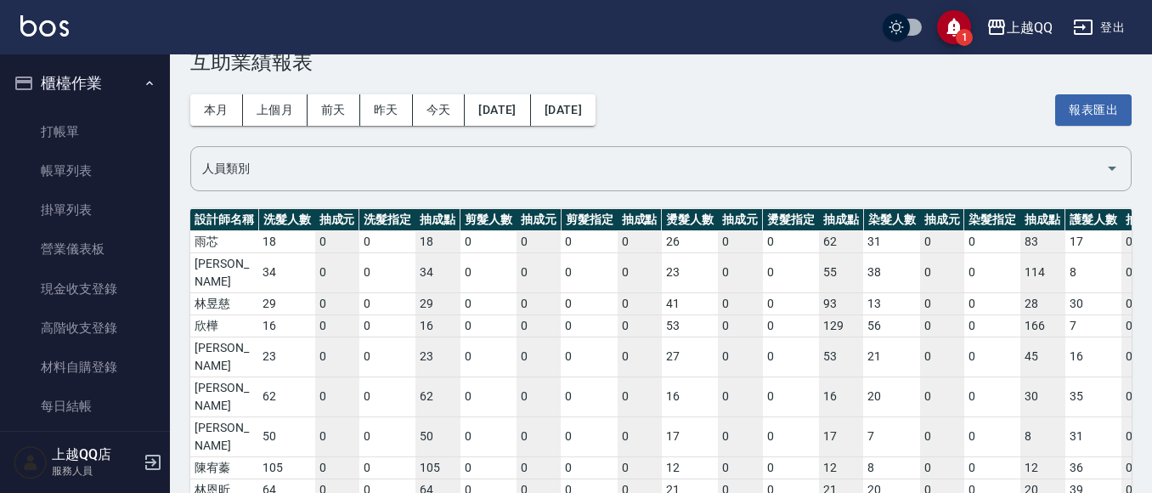
click at [41, 71] on button "櫃檯作業" at bounding box center [85, 83] width 156 height 44
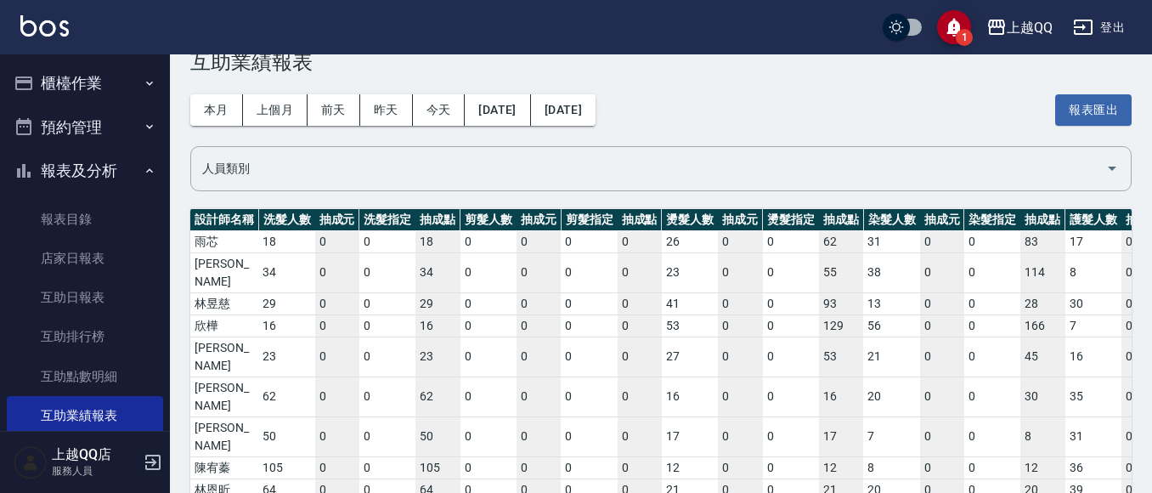
click at [76, 92] on button "櫃檯作業" at bounding box center [85, 83] width 156 height 44
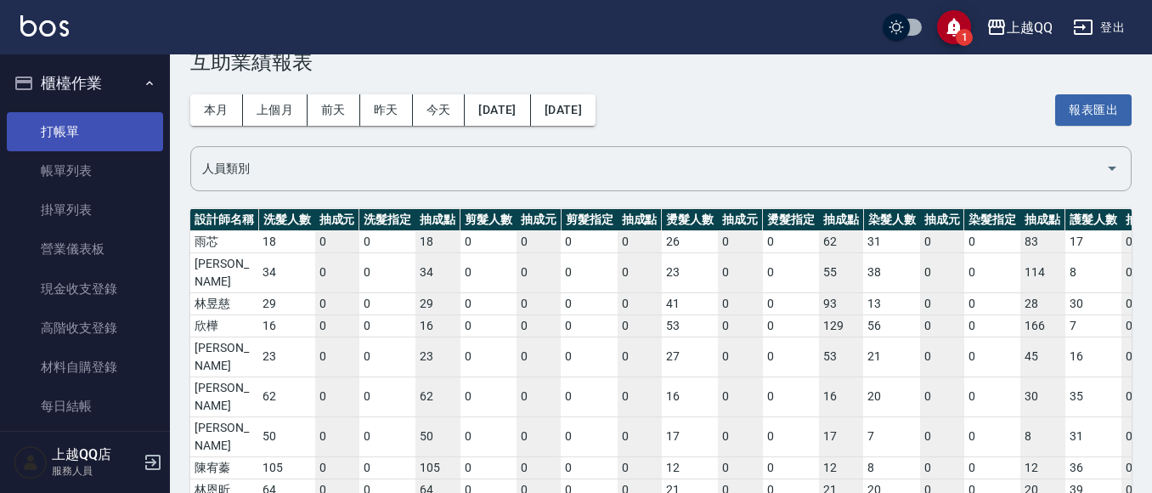
click at [78, 119] on link "打帳單" at bounding box center [85, 131] width 156 height 39
